Goal: Task Accomplishment & Management: Manage account settings

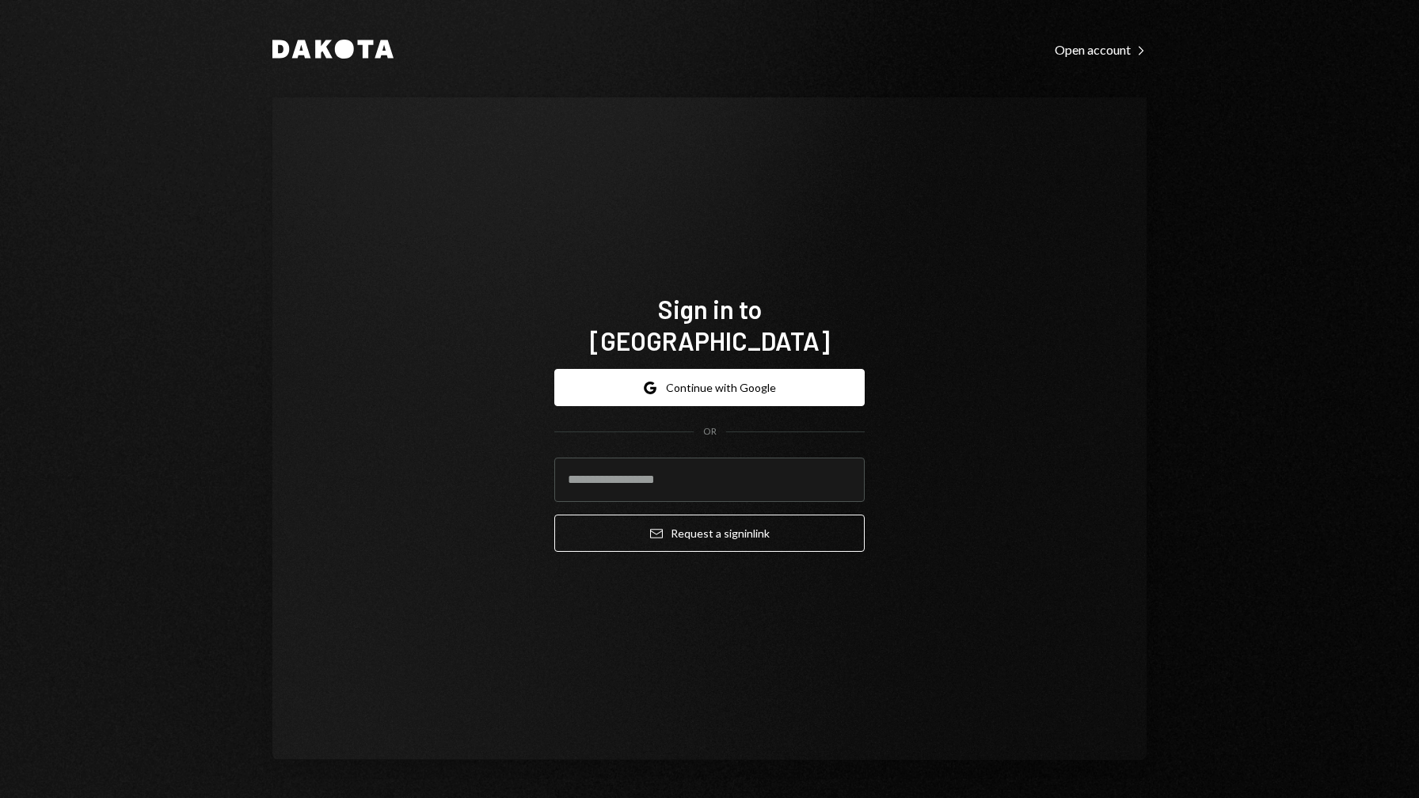
click at [634, 381] on button "Google Continue with Google" at bounding box center [709, 387] width 310 height 37
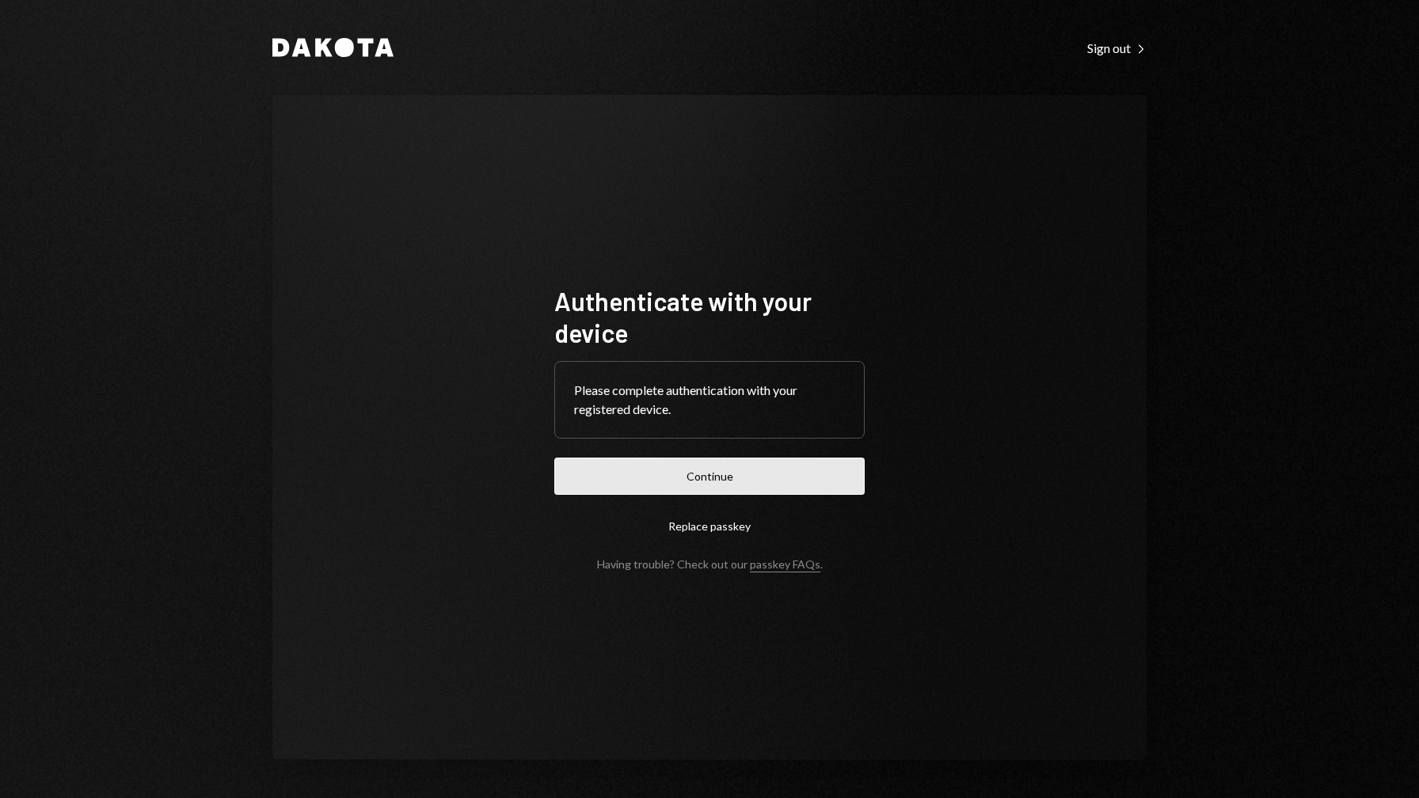
click at [725, 466] on button "Continue" at bounding box center [709, 476] width 310 height 37
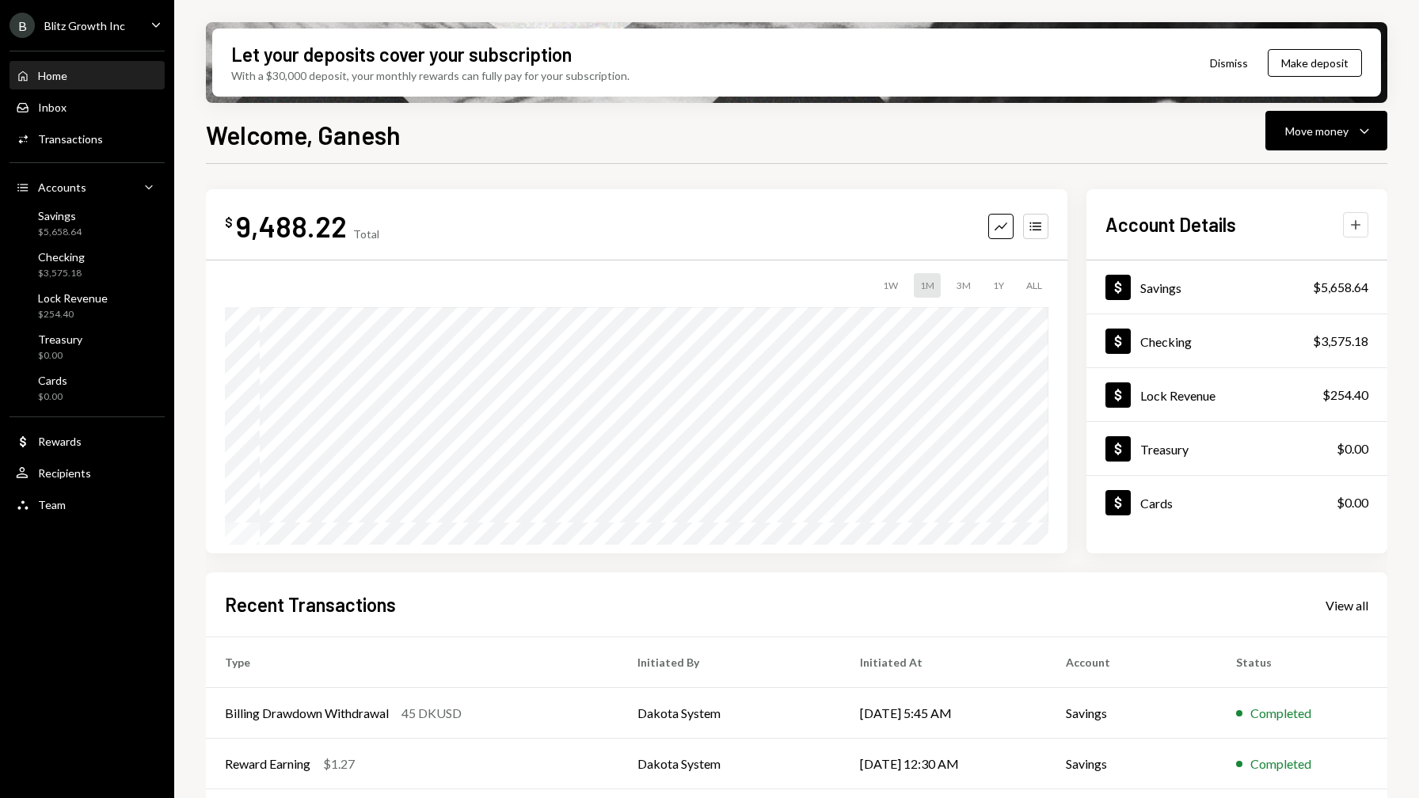
click at [1359, 218] on icon "Plus" at bounding box center [1356, 225] width 16 height 16
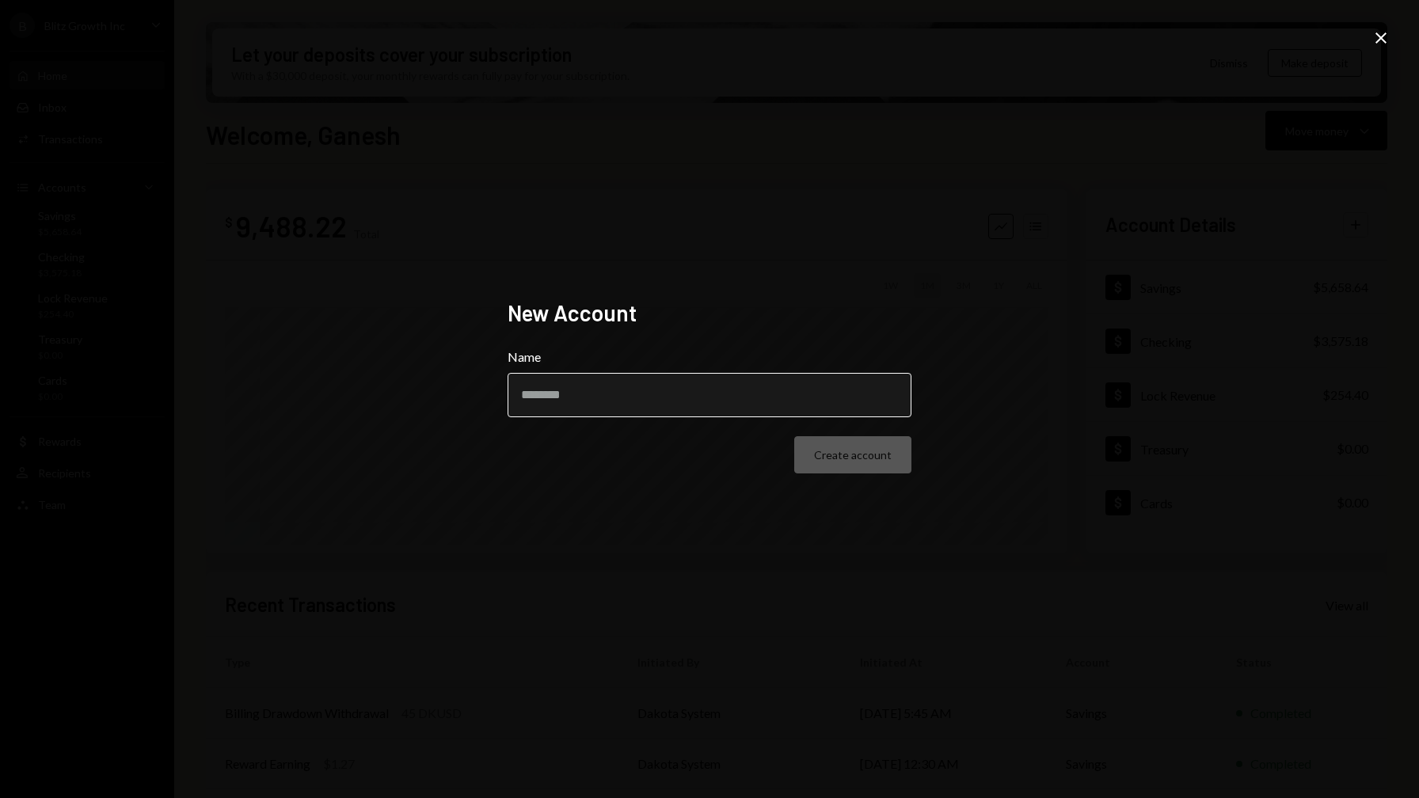
click at [655, 405] on input "Name" at bounding box center [710, 395] width 404 height 44
type input "*****"
click at [1376, 32] on icon "Close" at bounding box center [1381, 38] width 19 height 19
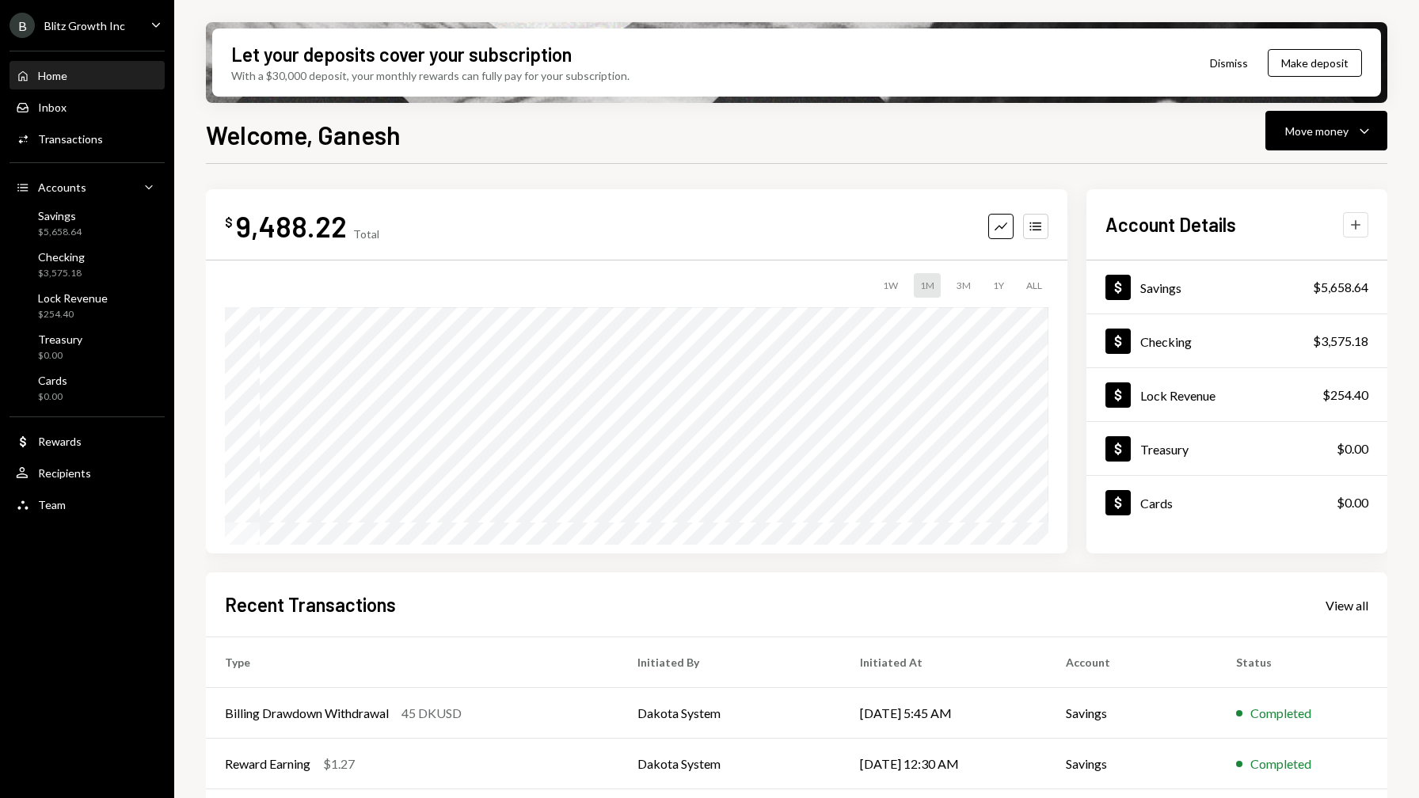
click at [1357, 230] on icon "Plus" at bounding box center [1356, 225] width 16 height 16
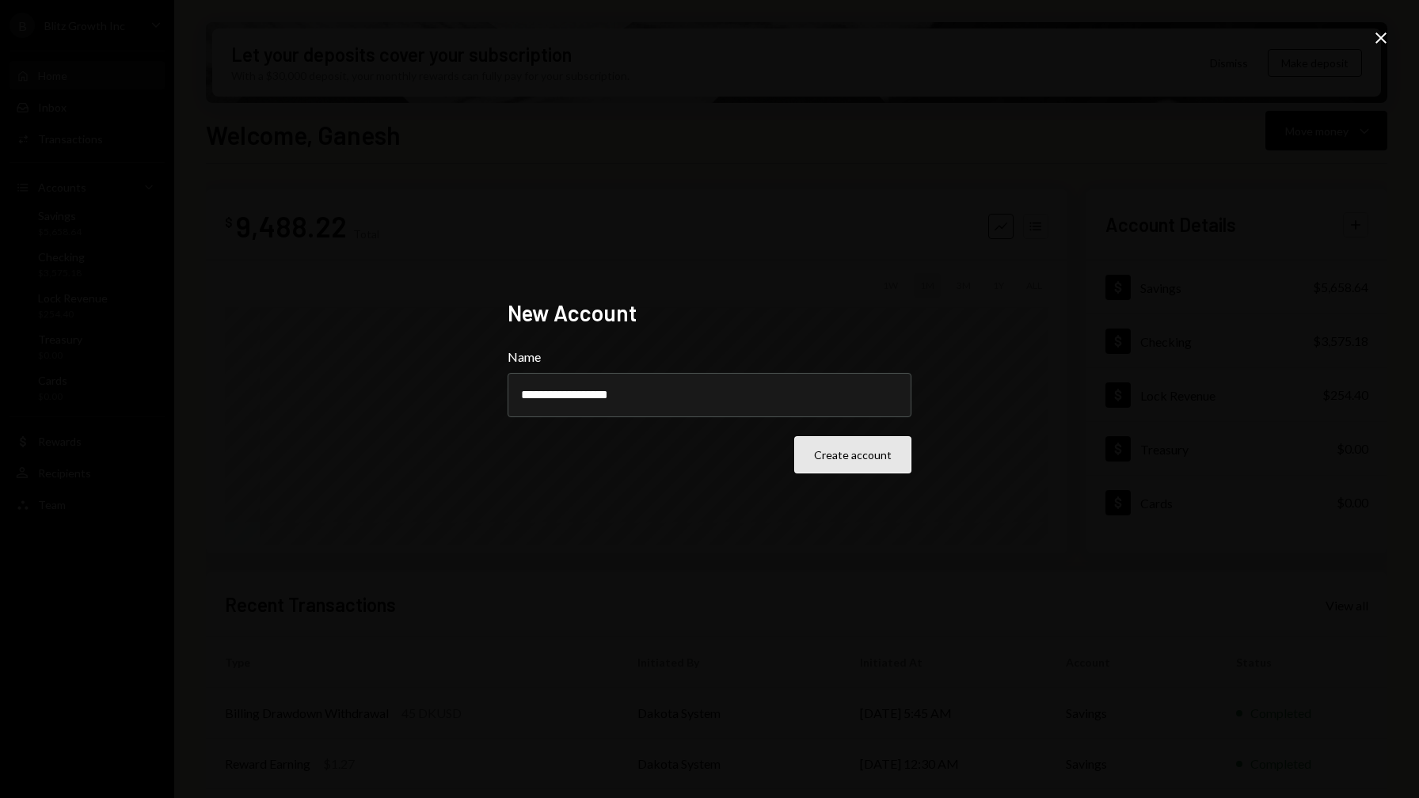
type input "**********"
click at [883, 462] on button "Create account" at bounding box center [852, 454] width 117 height 37
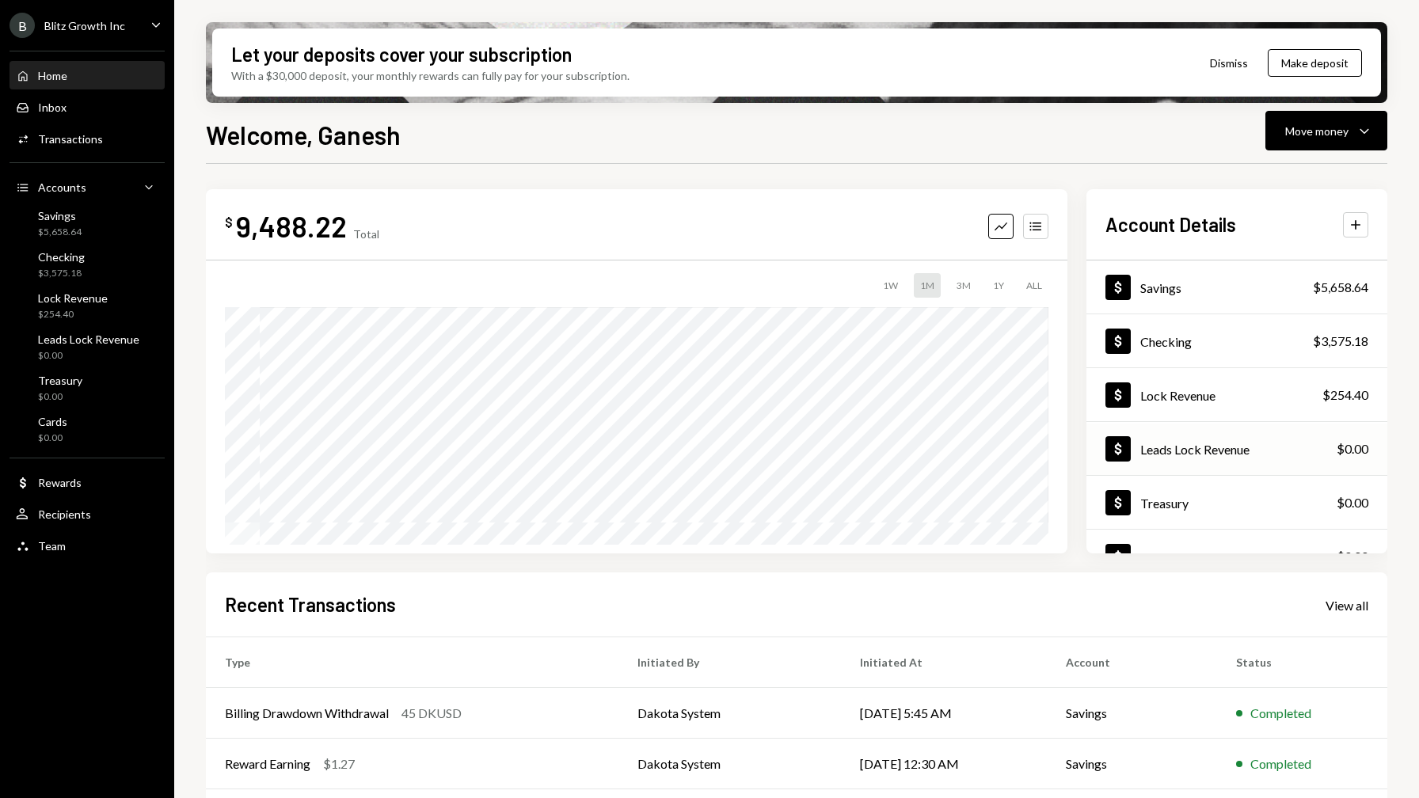
click at [1251, 432] on div "Dollar Leads Lock Revenue $0.00" at bounding box center [1237, 449] width 301 height 51
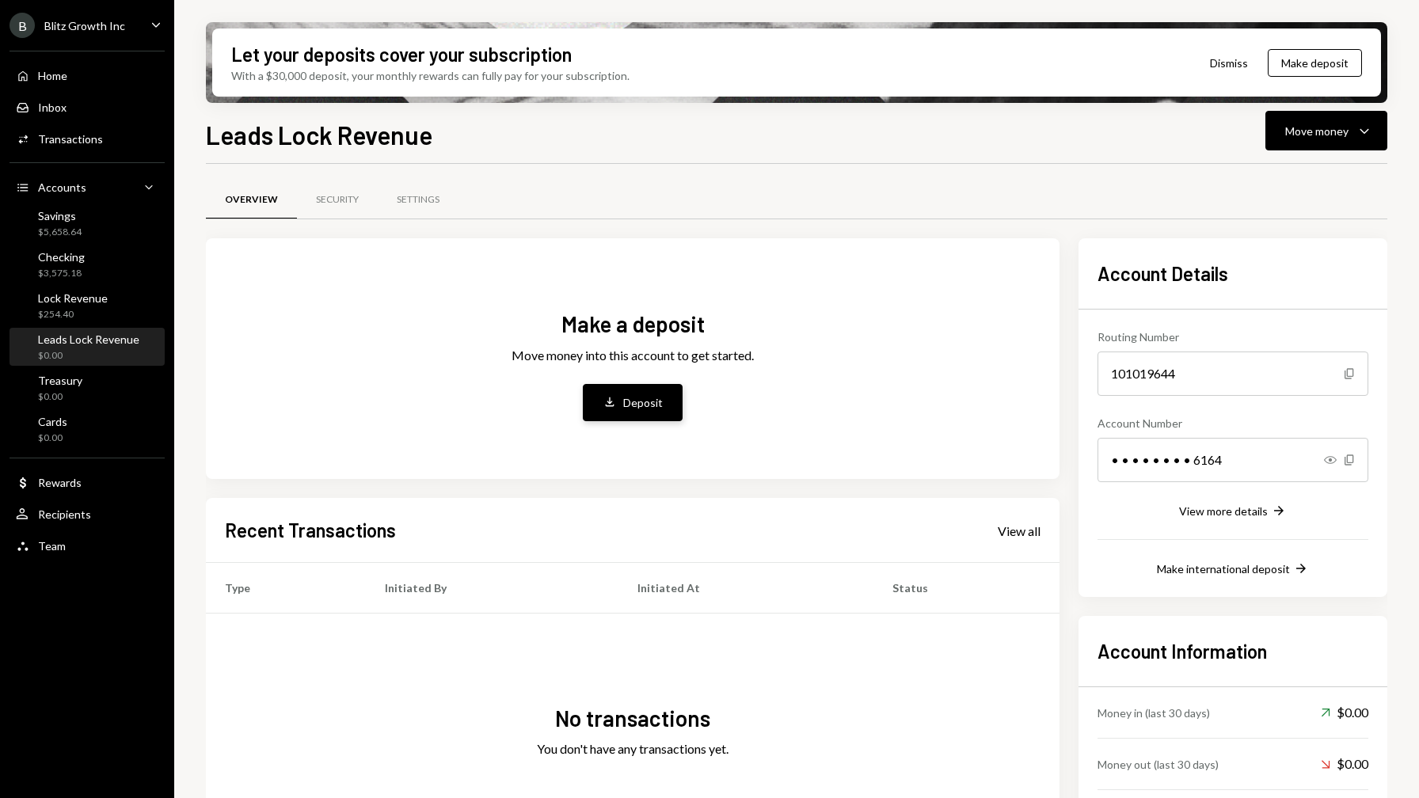
click at [633, 411] on button "Deposit Deposit" at bounding box center [633, 402] width 100 height 37
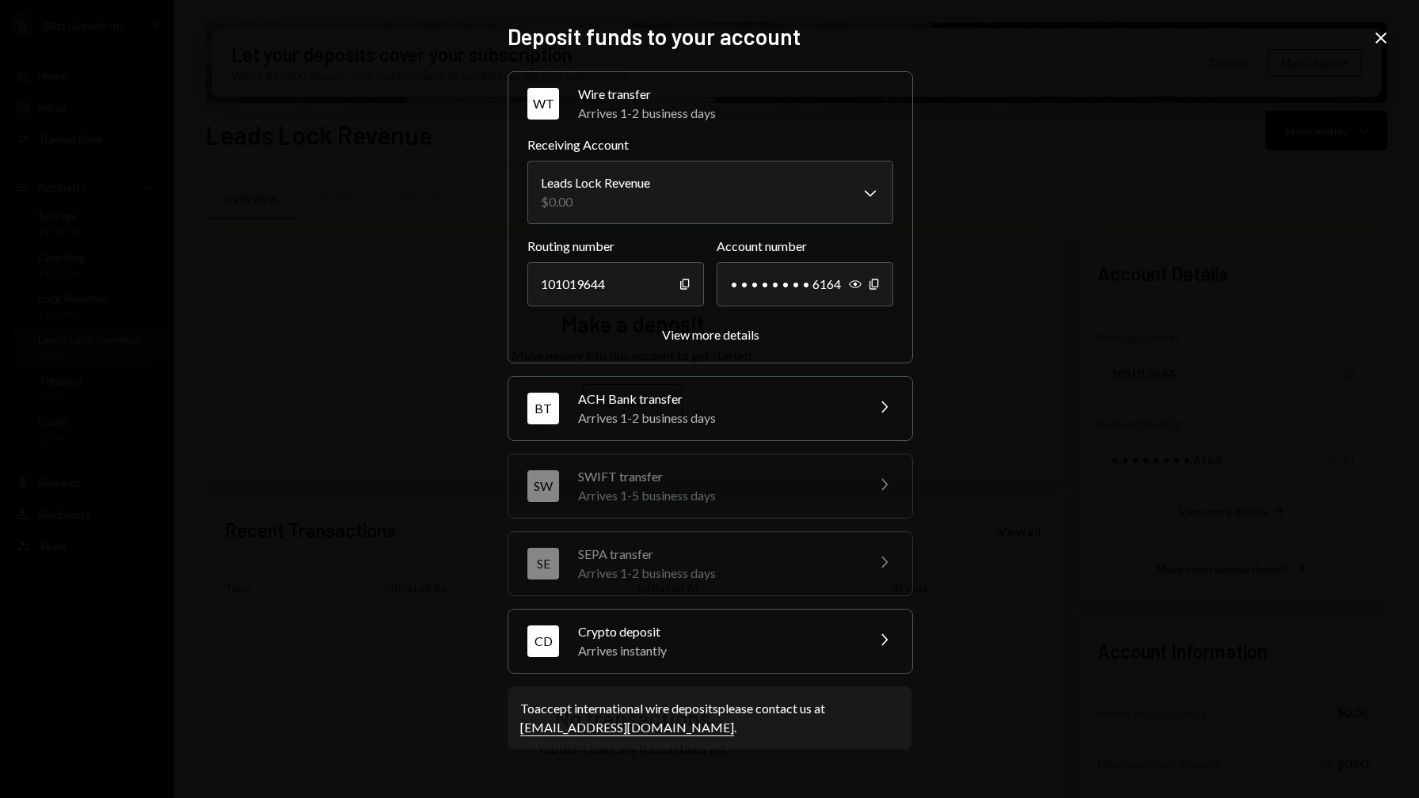
click at [702, 653] on div "Arrives instantly" at bounding box center [716, 651] width 277 height 19
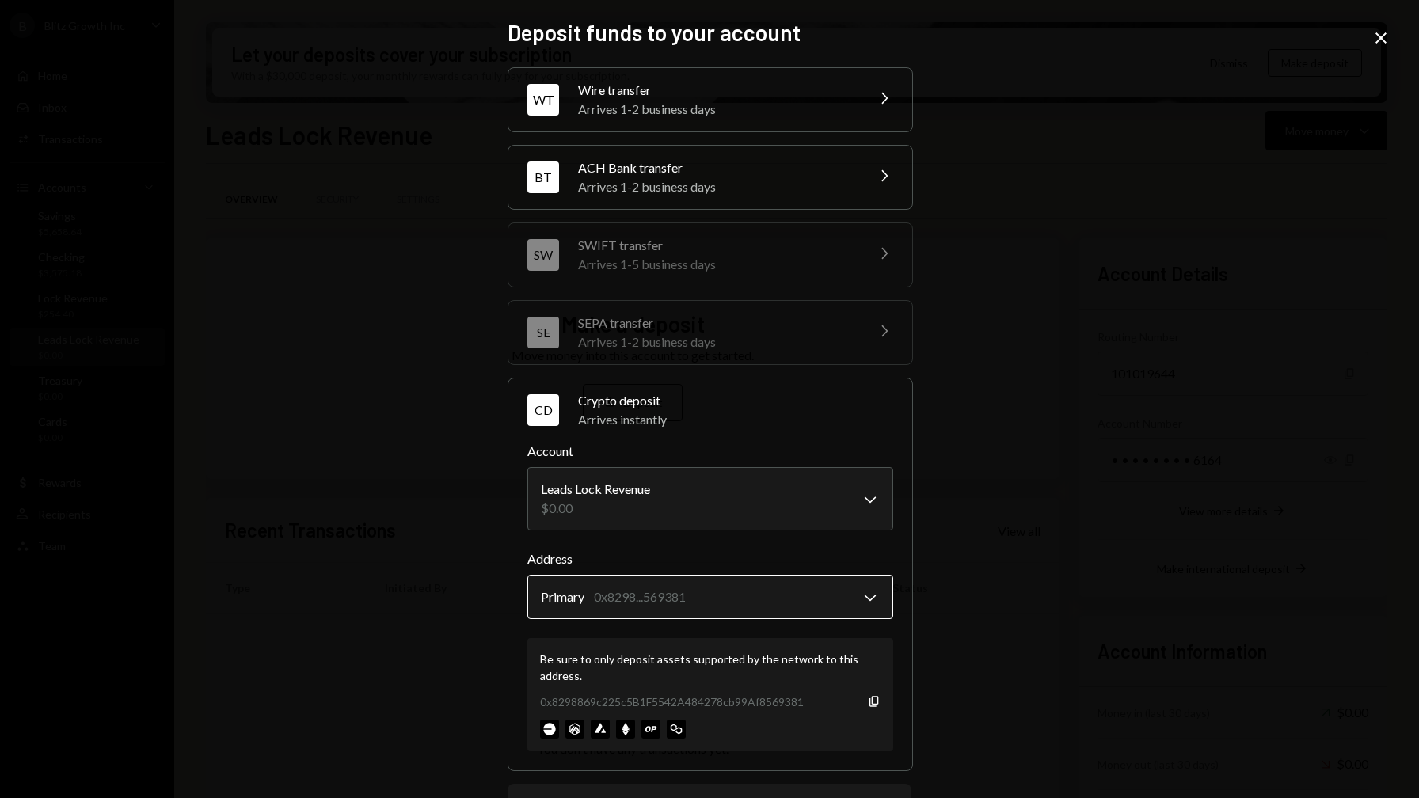
click at [846, 596] on body "B Blitz Growth Inc Caret Down Home Home Inbox Inbox Activities Transactions Acc…" at bounding box center [709, 399] width 1419 height 798
click at [870, 702] on icon "Copy" at bounding box center [874, 701] width 13 height 13
